Goal: Check status: Check status

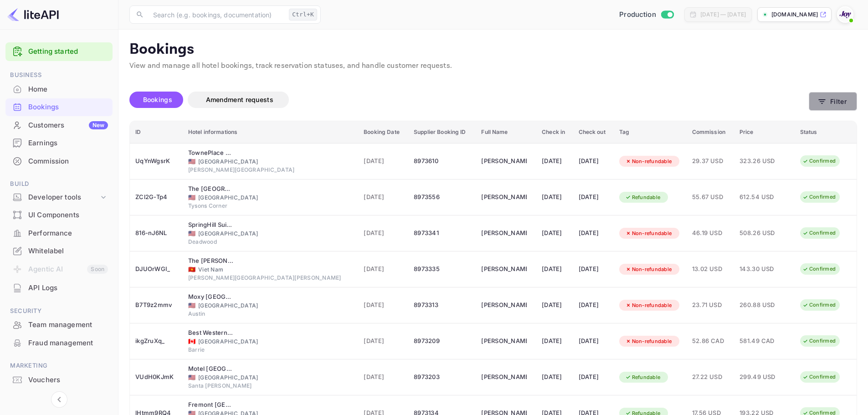
click at [842, 99] on button "Filter" at bounding box center [833, 101] width 48 height 19
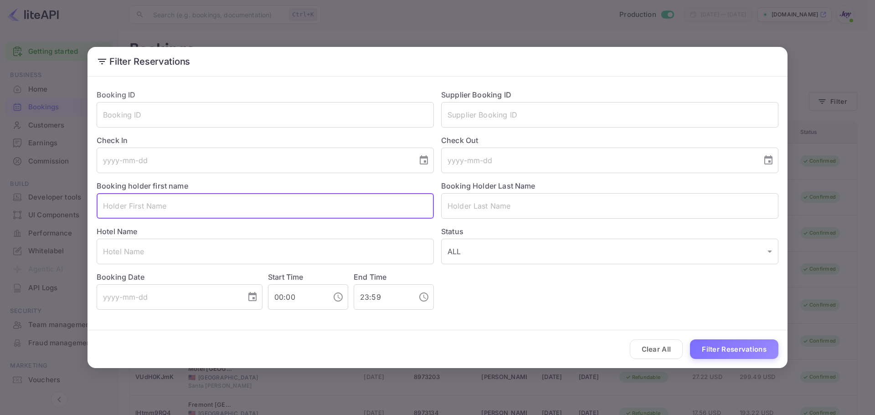
click at [128, 206] on input "text" at bounding box center [265, 206] width 337 height 26
paste input "[PERSON_NAME]"
drag, startPoint x: 127, startPoint y: 207, endPoint x: 161, endPoint y: 207, distance: 34.2
click at [161, 207] on input "[PERSON_NAME]" at bounding box center [265, 206] width 337 height 26
type input "[PERSON_NAME]"
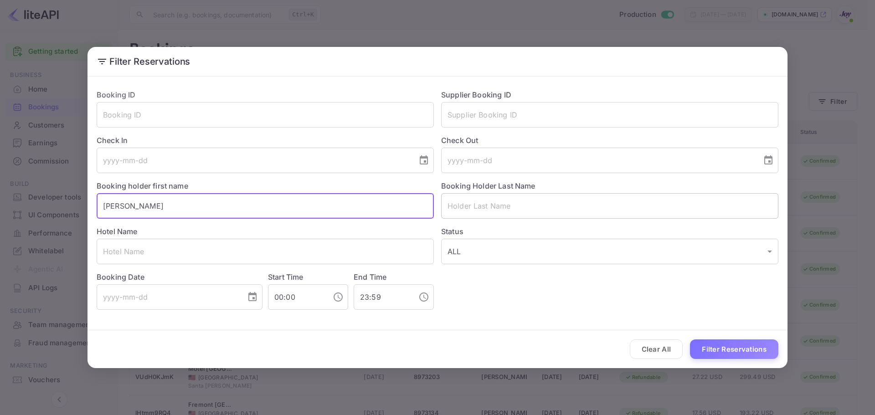
click at [480, 201] on input "text" at bounding box center [609, 206] width 337 height 26
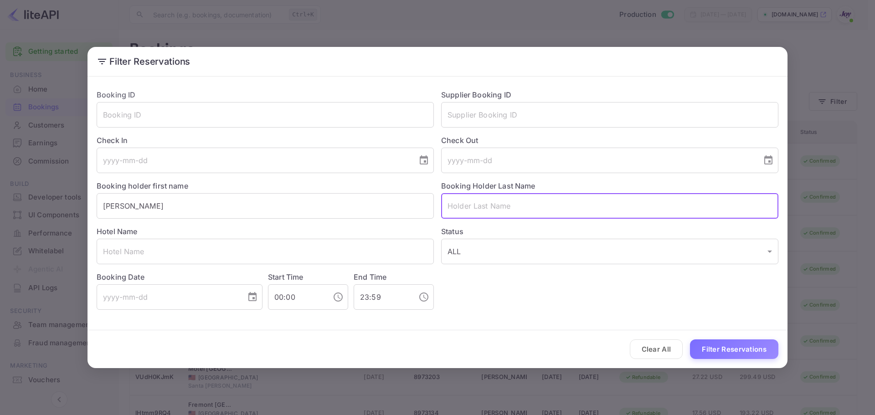
paste input "[PERSON_NAME]"
type input "[PERSON_NAME]"
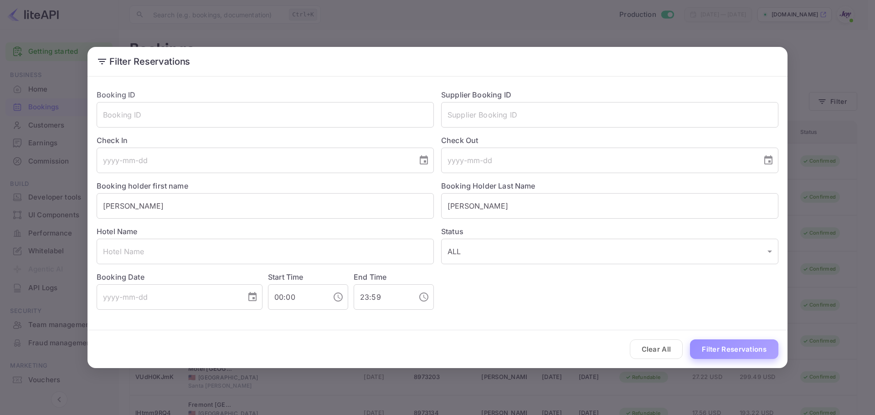
click at [752, 351] on button "Filter Reservations" at bounding box center [734, 350] width 88 height 20
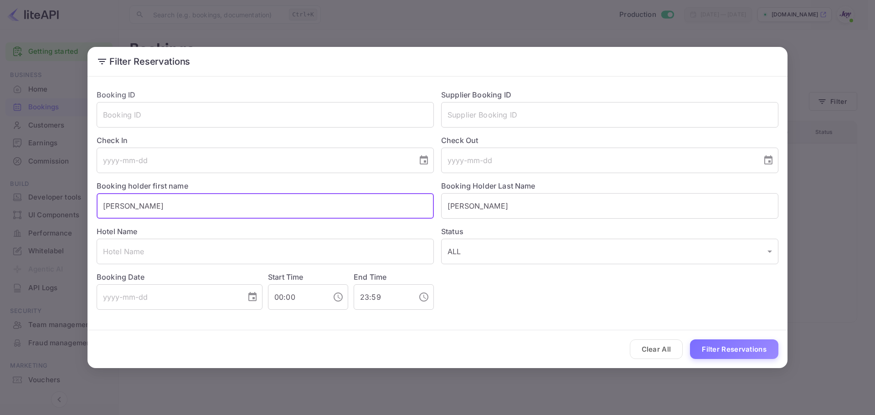
drag, startPoint x: 134, startPoint y: 201, endPoint x: 69, endPoint y: 200, distance: 64.7
click at [69, 200] on div "Filter Reservations Booking ID ​ Supplier Booking ID ​ Check In ​ Check Out ​ B…" at bounding box center [437, 207] width 875 height 415
paste input "[PERSON_NAME]"
type input "[PERSON_NAME]"
click at [755, 349] on button "Filter Reservations" at bounding box center [734, 350] width 88 height 20
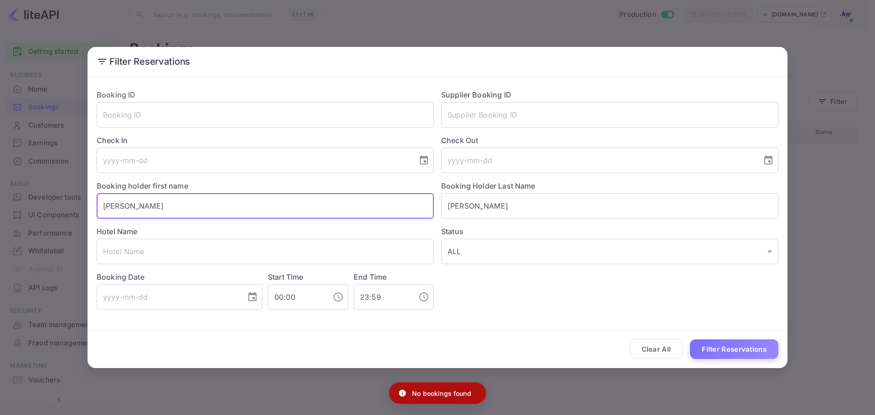
drag, startPoint x: 77, startPoint y: 203, endPoint x: -18, endPoint y: 190, distance: 96.2
click at [0, 190] on html "Getting started Business Home Bookings Customers New Earnings Commission Build …" at bounding box center [437, 207] width 875 height 415
click at [725, 350] on button "Filter Reservations" at bounding box center [734, 350] width 88 height 20
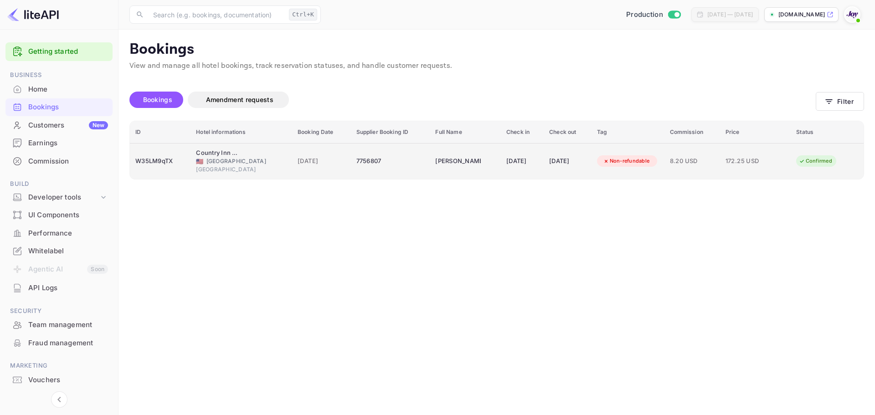
click at [225, 158] on div "🇺🇸 [GEOGRAPHIC_DATA]" at bounding box center [241, 161] width 91 height 8
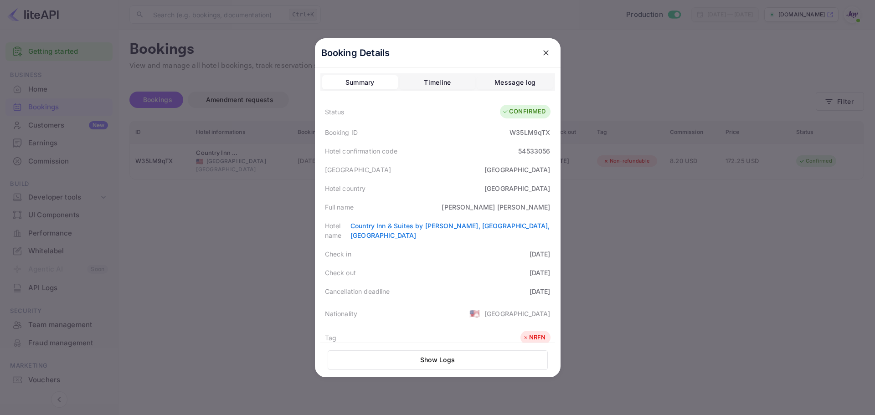
click at [605, 247] on div at bounding box center [437, 207] width 875 height 415
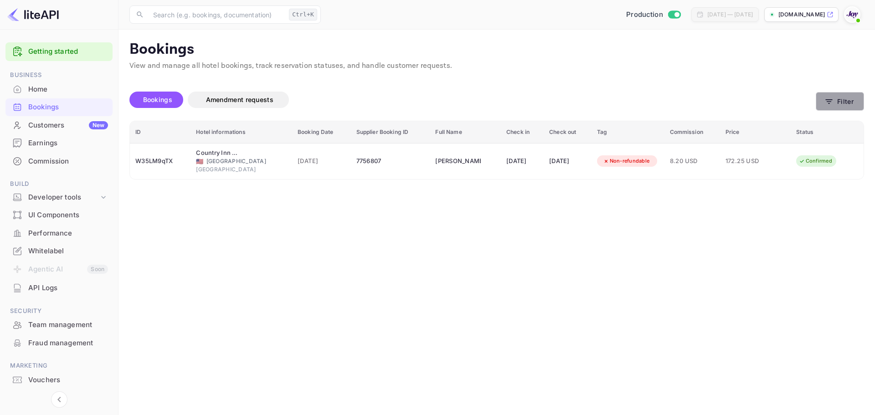
click at [832, 96] on button "Filter" at bounding box center [840, 101] width 48 height 19
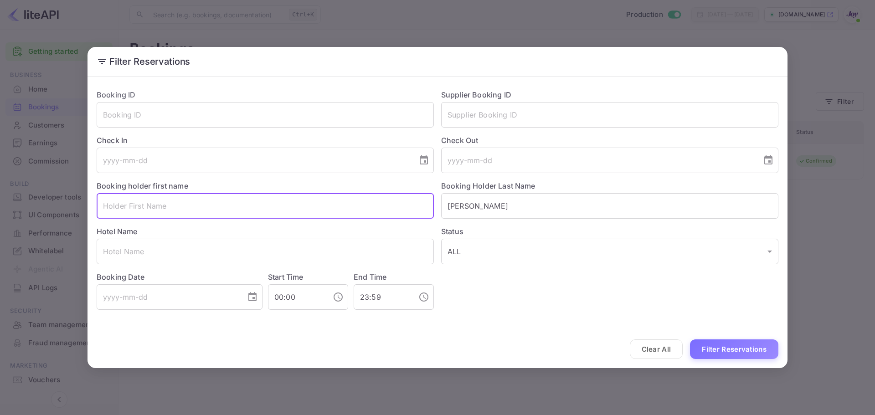
click at [168, 207] on input "text" at bounding box center [265, 206] width 337 height 26
click at [164, 210] on input "text" at bounding box center [265, 206] width 337 height 26
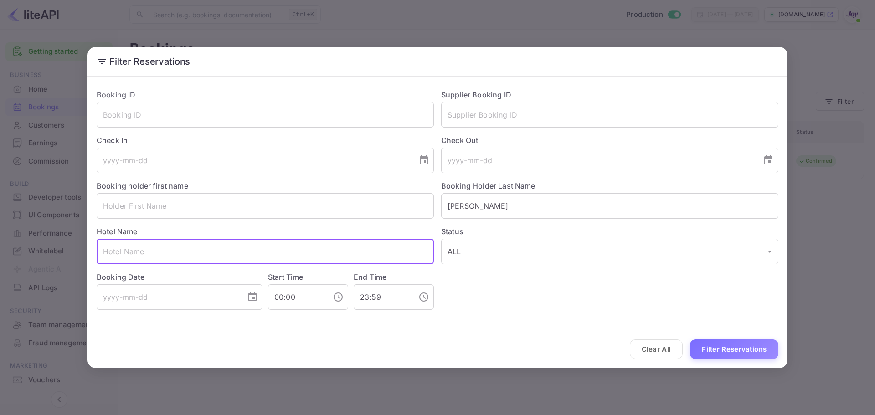
click at [145, 252] on input "text" at bounding box center [265, 252] width 337 height 26
paste input "[PERSON_NAME]"
drag, startPoint x: 130, startPoint y: 252, endPoint x: 157, endPoint y: 252, distance: 26.4
click at [157, 252] on input "[PERSON_NAME]" at bounding box center [265, 252] width 337 height 26
type input "[PERSON_NAME]"
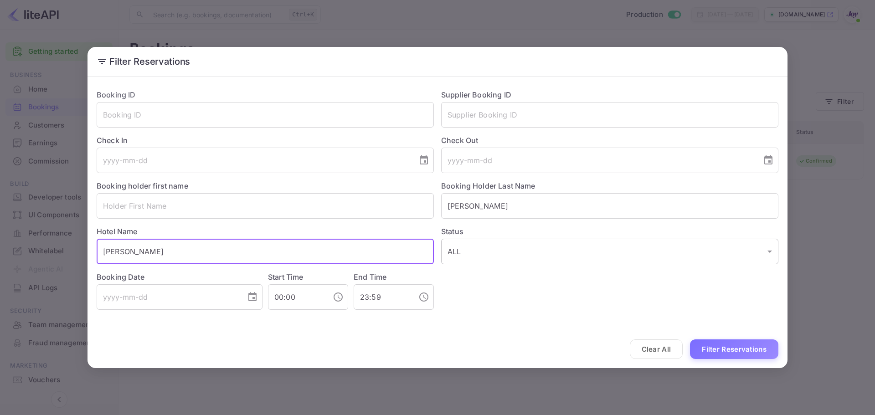
click at [486, 252] on body "Getting started Business Home Bookings Customers New Earnings Commission Build …" at bounding box center [437, 207] width 875 height 415
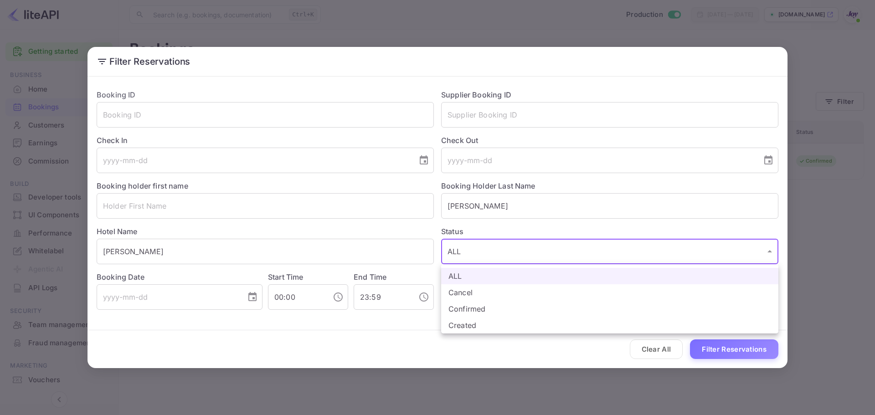
click at [488, 204] on div at bounding box center [437, 207] width 875 height 415
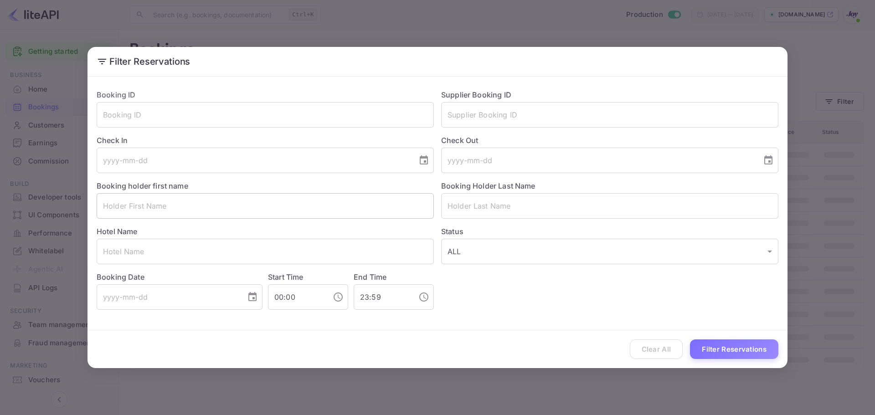
click at [144, 210] on input "text" at bounding box center [265, 206] width 337 height 26
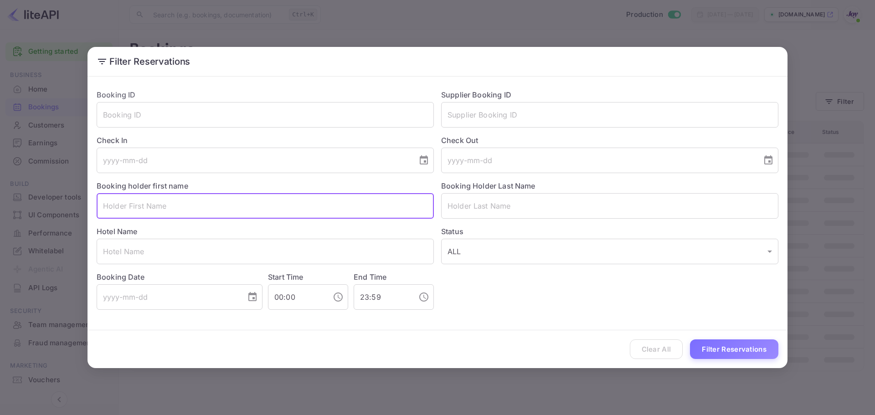
paste input "Avoryie"
click at [151, 206] on input "Avoryie" at bounding box center [265, 206] width 337 height 26
paste input "Avoryie"
type input "Avoryie"
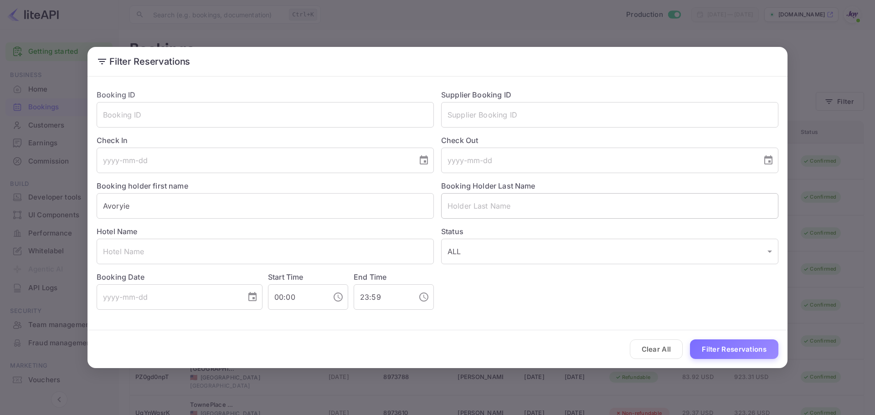
click at [477, 210] on input "text" at bounding box center [609, 206] width 337 height 26
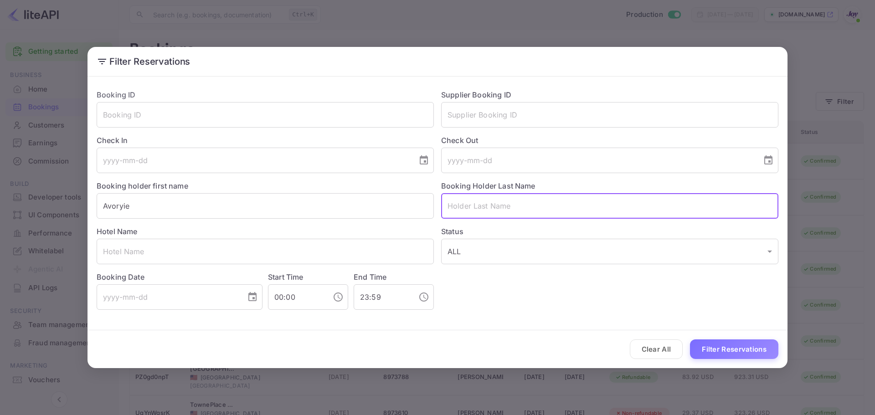
paste input "Avoryie"
type input "Avoryie"
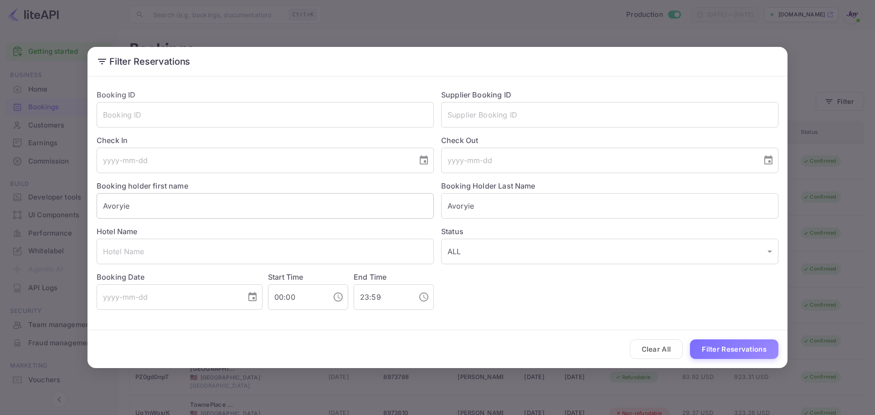
click at [145, 208] on input "Avoryie" at bounding box center [265, 206] width 337 height 26
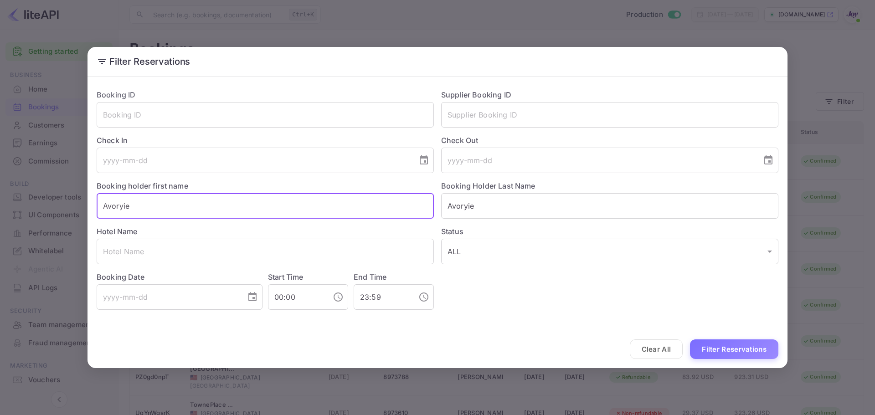
paste input "ngela"
type input "[PERSON_NAME]"
click at [741, 349] on button "Filter Reservations" at bounding box center [734, 350] width 88 height 20
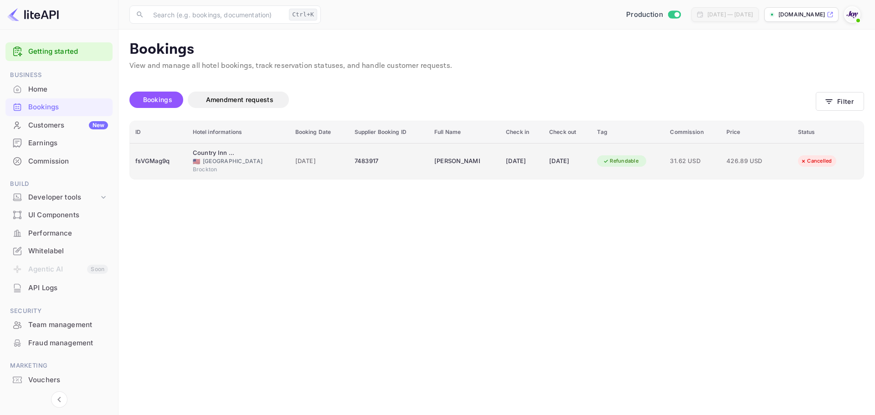
click at [413, 164] on div "7483917" at bounding box center [389, 161] width 69 height 15
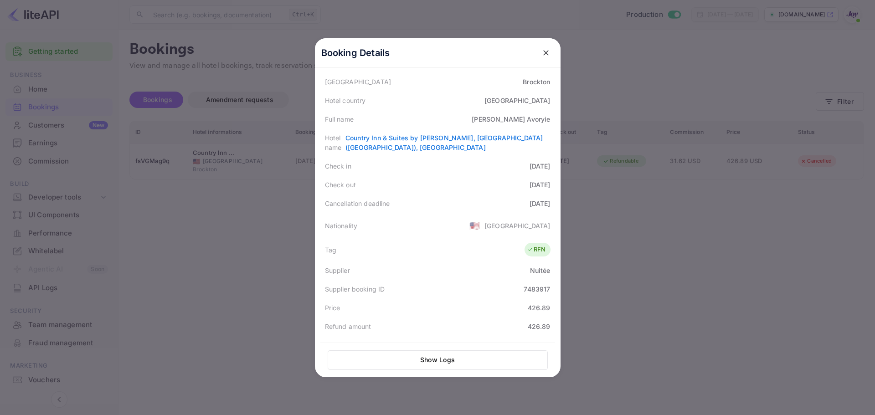
scroll to position [206, 0]
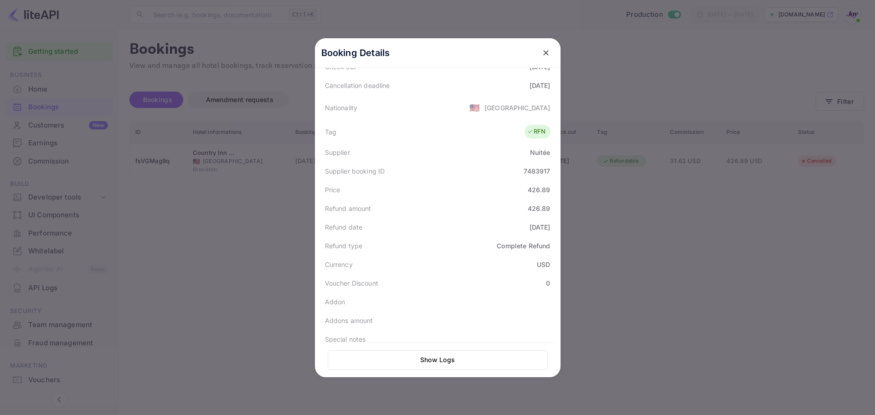
drag, startPoint x: 711, startPoint y: 227, endPoint x: 717, endPoint y: 229, distance: 6.2
click at [713, 227] on div at bounding box center [437, 207] width 875 height 415
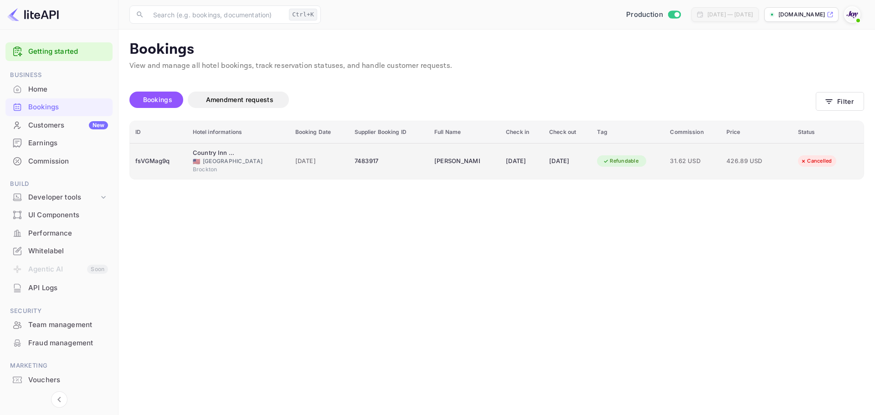
click at [631, 160] on div "Refundable" at bounding box center [620, 160] width 47 height 11
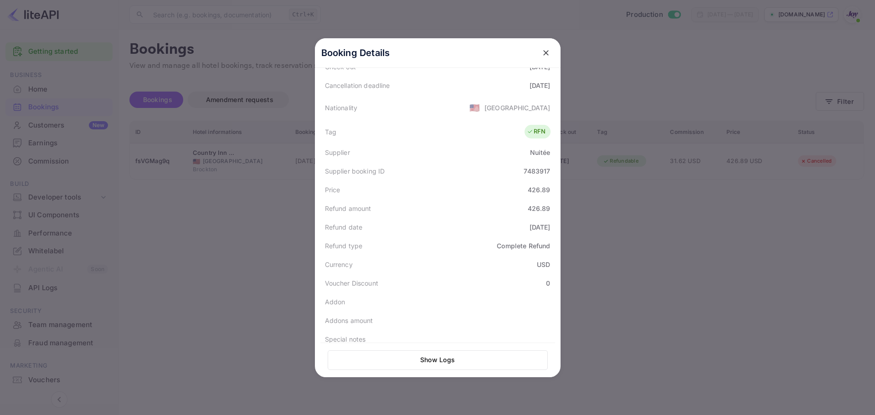
drag, startPoint x: 607, startPoint y: 265, endPoint x: 613, endPoint y: 266, distance: 5.9
click at [612, 265] on div at bounding box center [437, 207] width 875 height 415
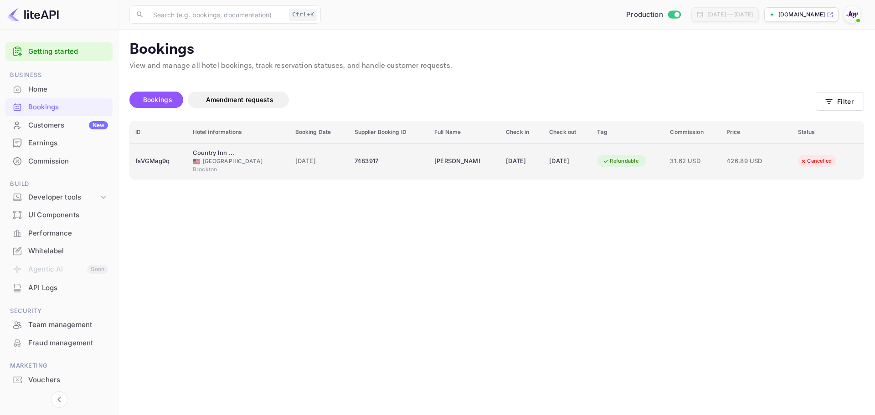
click at [279, 153] on div "Country Inn & Suites by Radisson, Brockton (Boston), MA 🇺🇸 United States of Ame…" at bounding box center [239, 162] width 92 height 26
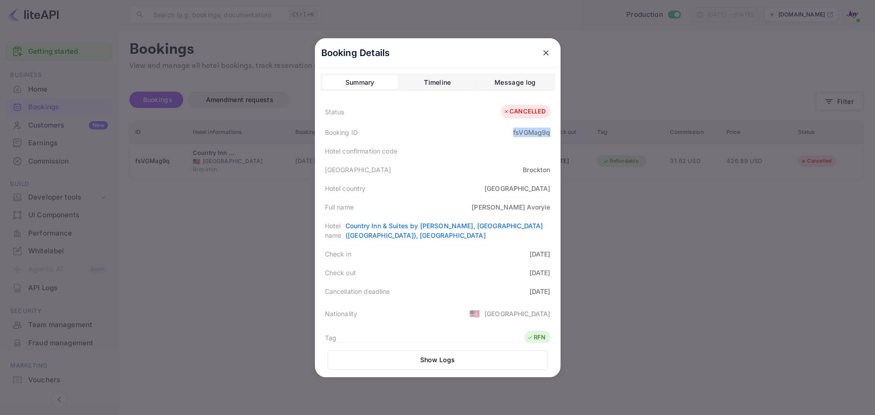
drag, startPoint x: 511, startPoint y: 133, endPoint x: 549, endPoint y: 134, distance: 38.3
click at [549, 134] on div "Booking ID fsVGMag9q" at bounding box center [437, 132] width 235 height 19
copy div "fsVGMag9q"
drag, startPoint x: 524, startPoint y: 209, endPoint x: 551, endPoint y: 209, distance: 27.4
click at [551, 209] on div "Full name Angela Avoryie" at bounding box center [437, 207] width 235 height 19
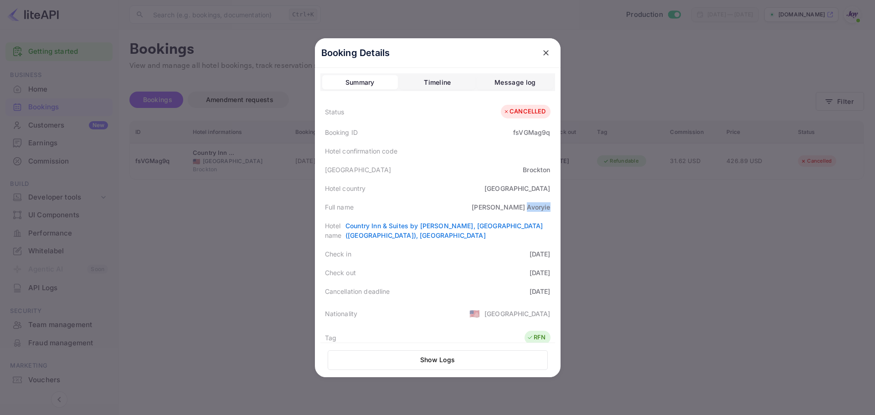
copy div "Avoryie"
drag, startPoint x: 665, startPoint y: 230, endPoint x: 726, endPoint y: 188, distance: 74.1
click at [665, 230] on div at bounding box center [437, 207] width 875 height 415
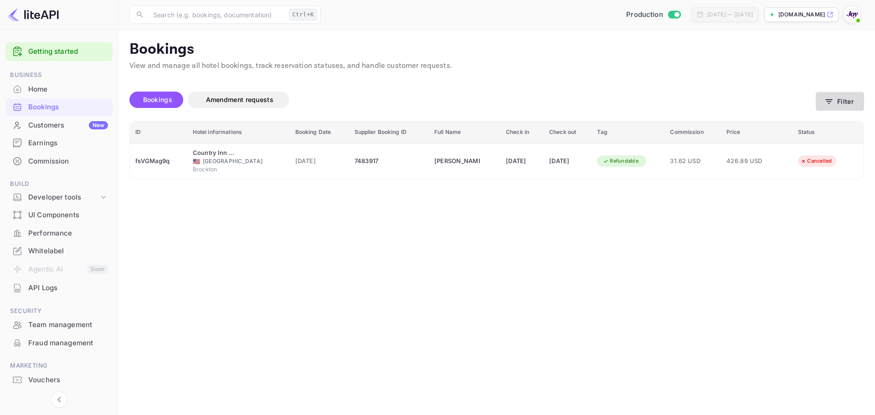
click at [836, 102] on button "Filter" at bounding box center [840, 101] width 48 height 19
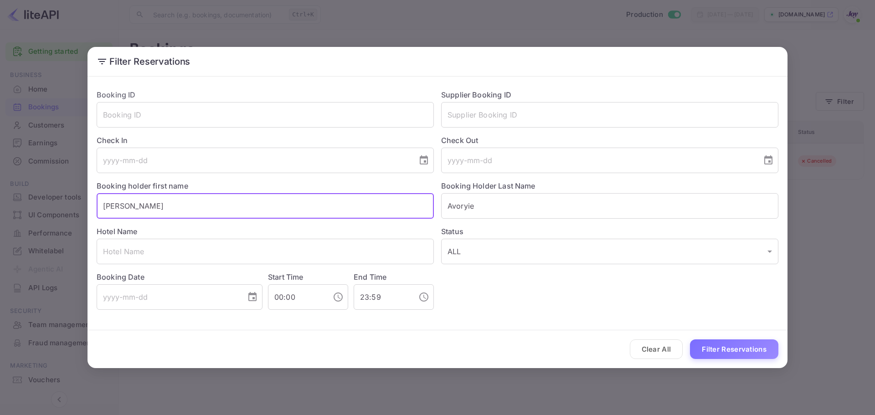
drag, startPoint x: 148, startPoint y: 209, endPoint x: 30, endPoint y: 204, distance: 118.6
click at [30, 204] on div "Filter Reservations Booking ID ​ Supplier Booking ID ​ Check In ​ Check Out ​ B…" at bounding box center [437, 207] width 875 height 415
paste input "FREDY KAMSARI"
drag, startPoint x: 129, startPoint y: 205, endPoint x: 181, endPoint y: 204, distance: 52.0
click at [181, 204] on input "FREDY KAMSARI" at bounding box center [265, 206] width 337 height 26
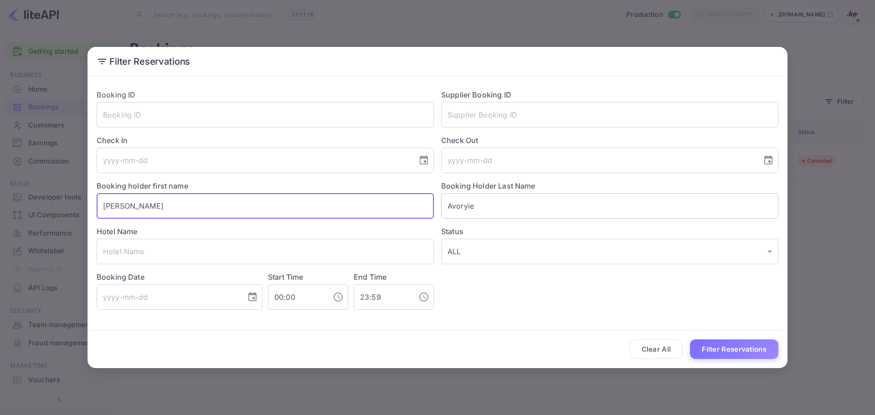
type input "FREDY"
click at [465, 201] on input "Avoryie" at bounding box center [609, 206] width 337 height 26
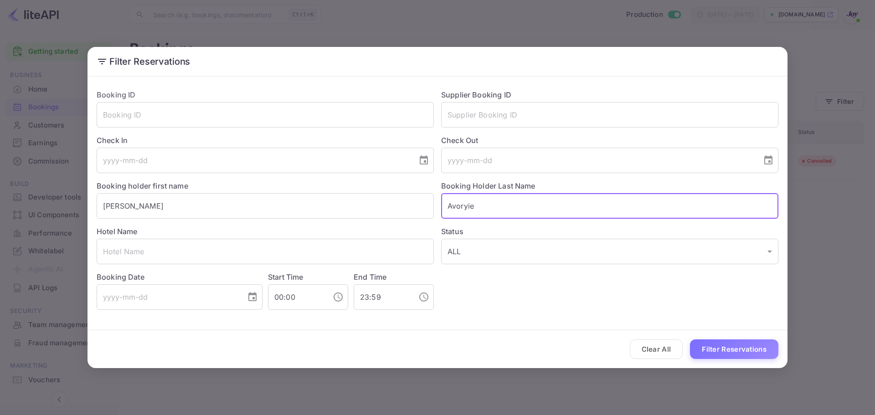
paste input "KAMSARI"
type input "KAMSARI"
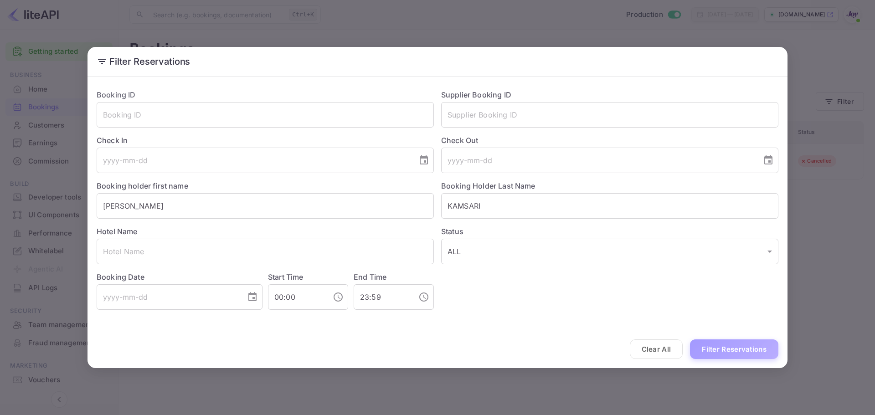
click at [719, 352] on button "Filter Reservations" at bounding box center [734, 350] width 88 height 20
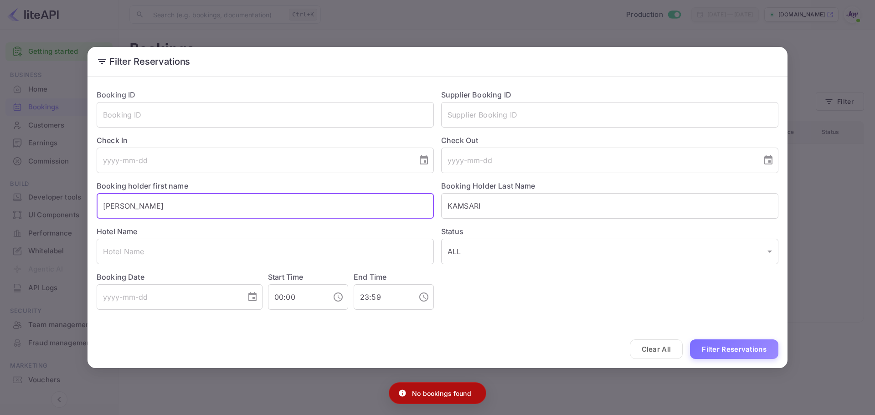
drag, startPoint x: 128, startPoint y: 203, endPoint x: 15, endPoint y: 197, distance: 113.7
click at [15, 197] on div "Filter Reservations Booking ID ​ Supplier Booking ID ​ Check In ​ Check Out ​ B…" at bounding box center [437, 207] width 875 height 415
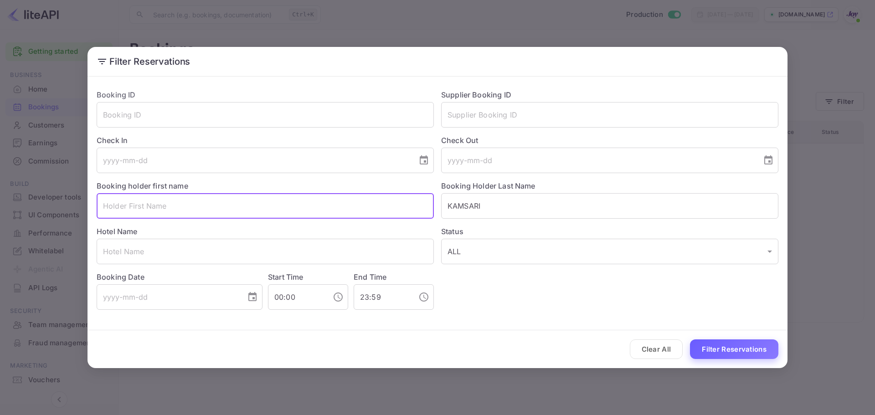
click at [754, 352] on button "Filter Reservations" at bounding box center [734, 350] width 88 height 20
